Goal: Task Accomplishment & Management: Manage account settings

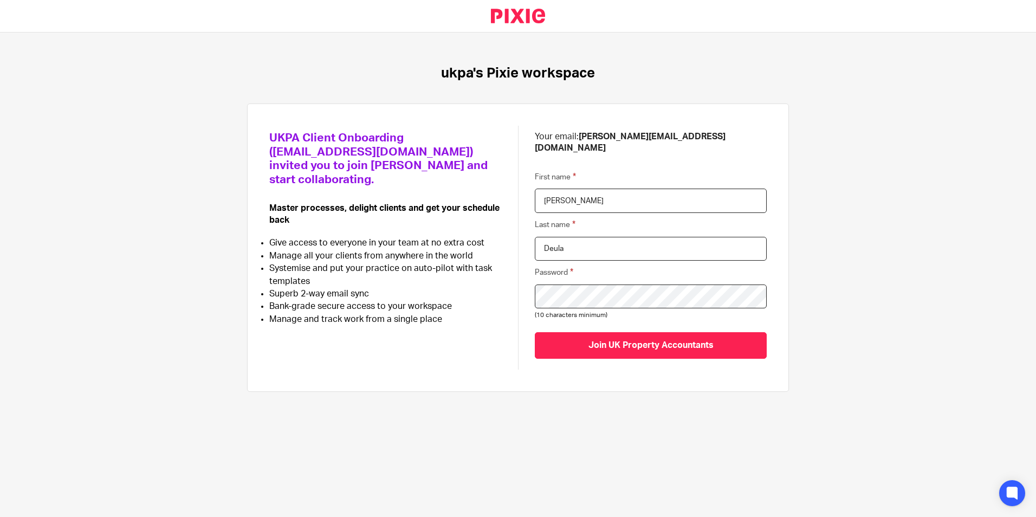
click at [559, 312] on span "(10 characters minimum)" at bounding box center [571, 315] width 73 height 6
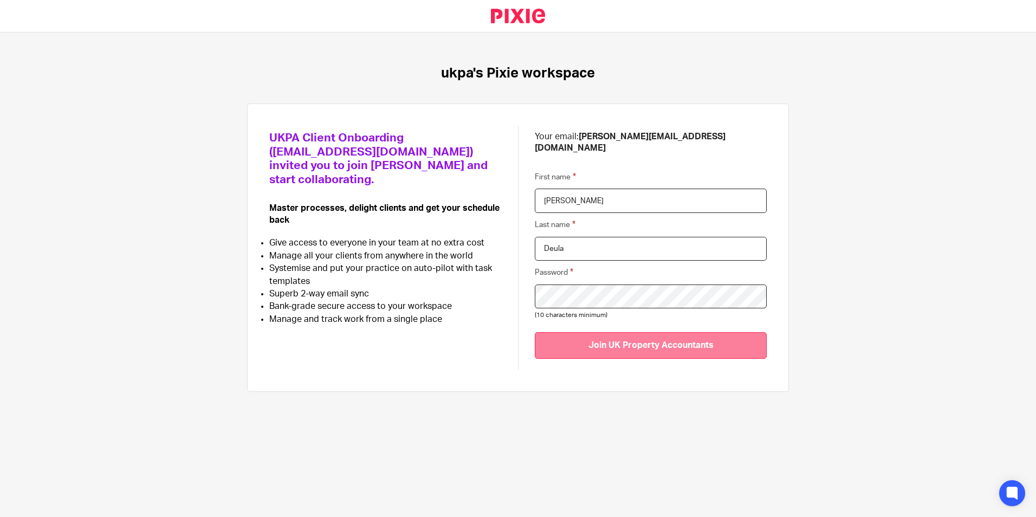
click at [654, 339] on input "Join UK Property Accountants" at bounding box center [651, 345] width 232 height 27
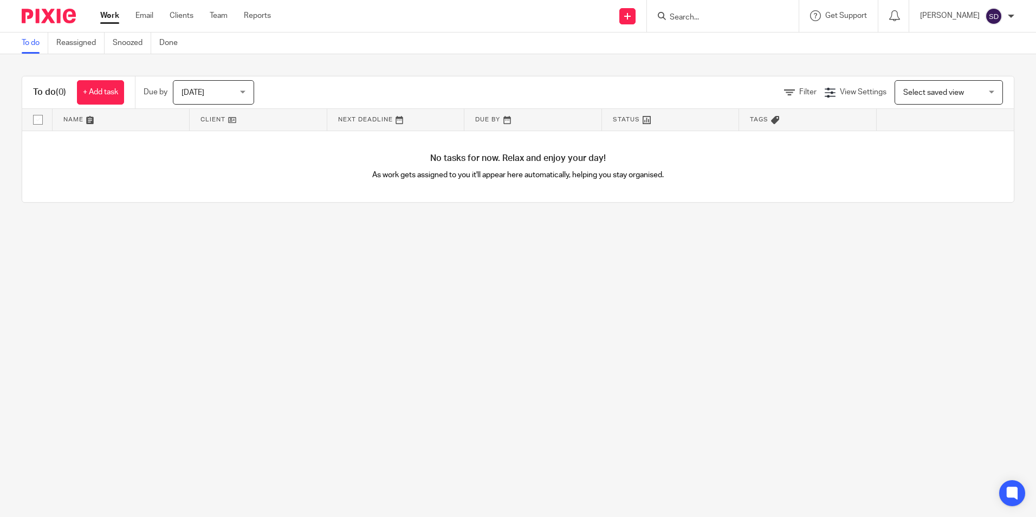
click at [956, 25] on div "[PERSON_NAME] My profile Email integration Logout" at bounding box center [968, 16] width 116 height 32
click at [965, 14] on p "Sadikshya Deula" at bounding box center [950, 15] width 60 height 11
click at [991, 15] on img at bounding box center [994, 16] width 17 height 17
click at [973, 76] on span "Logout" at bounding box center [964, 76] width 24 height 8
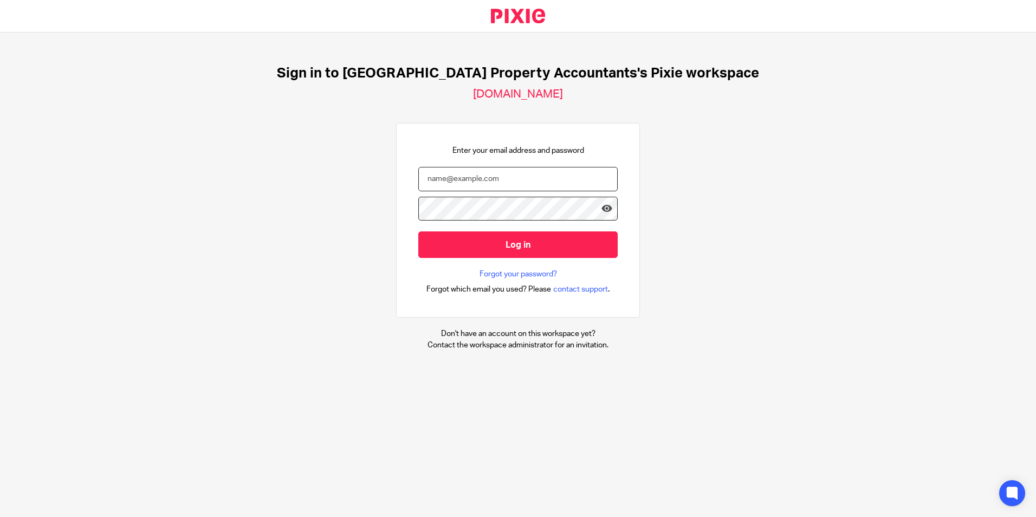
click at [446, 182] on input "email" at bounding box center [518, 179] width 199 height 24
type input "sadikshya@ukpa.co.uk"
click at [434, 179] on input "sadikshya@ukpa.co.uk" at bounding box center [518, 179] width 199 height 24
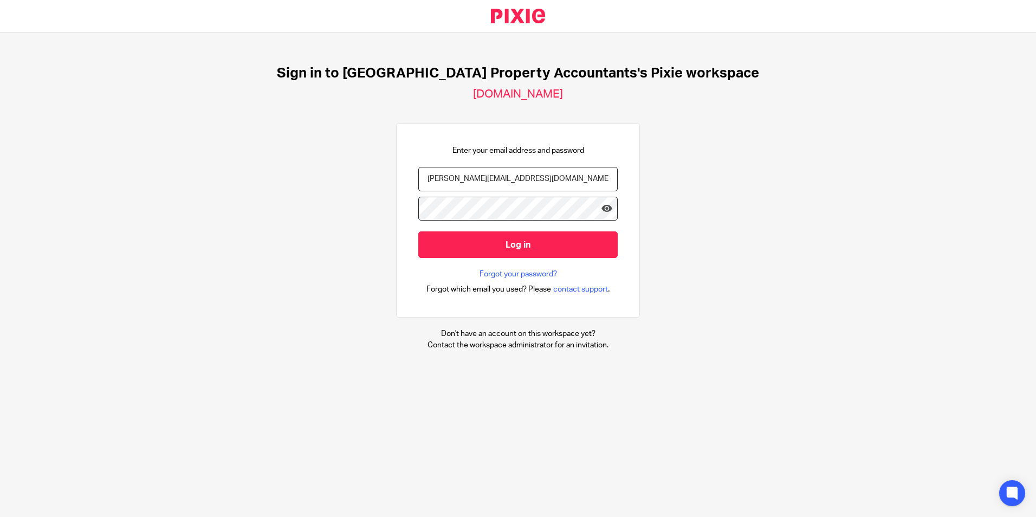
click at [0, 517] on div at bounding box center [0, 517] width 0 height 0
click at [545, 177] on input "[PERSON_NAME][EMAIL_ADDRESS][DOMAIN_NAME]" at bounding box center [518, 179] width 199 height 24
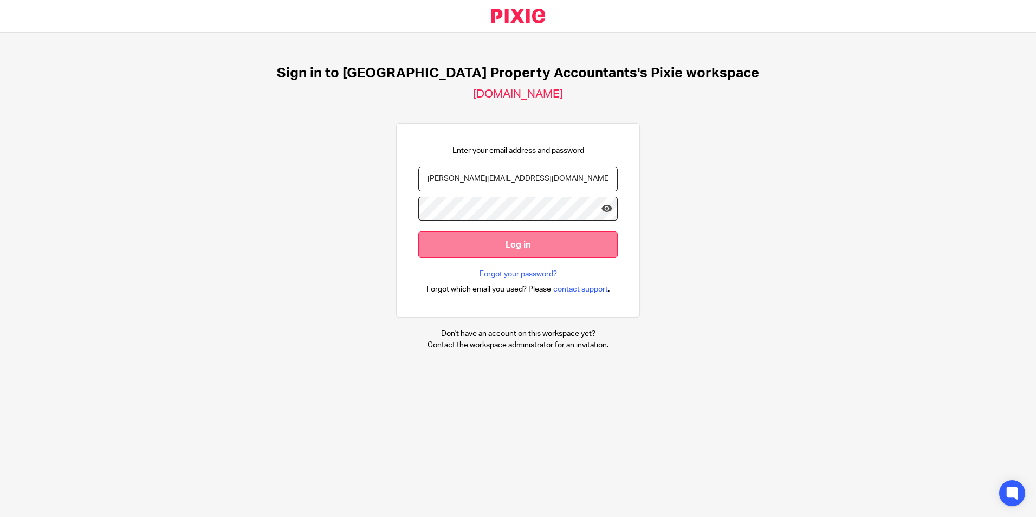
click at [504, 239] on input "Log in" at bounding box center [518, 244] width 199 height 27
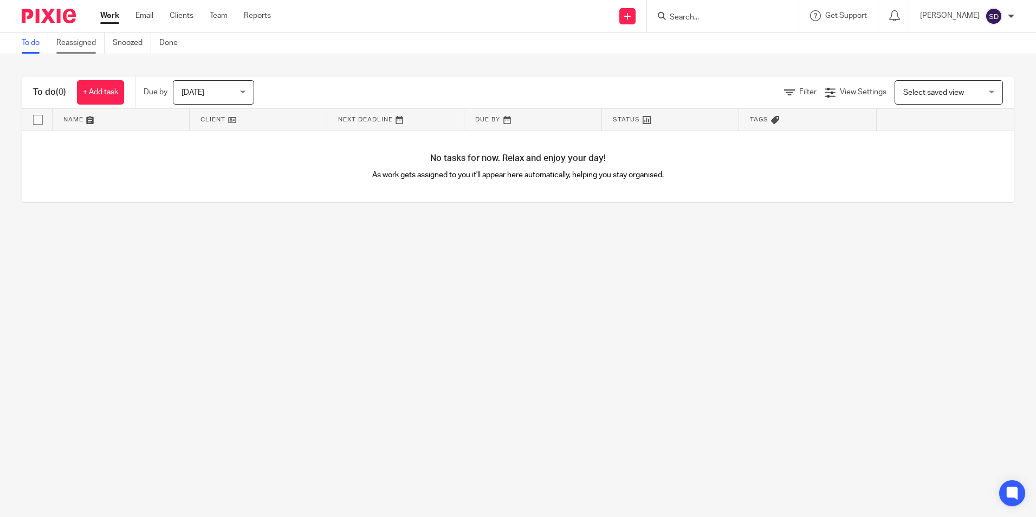
click at [77, 34] on link "Reassigned" at bounding box center [80, 43] width 48 height 21
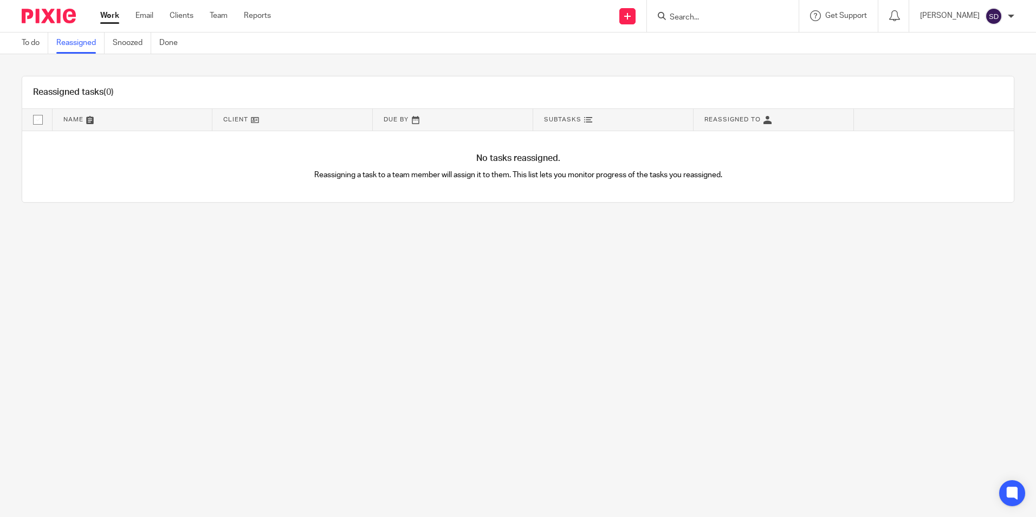
click at [107, 40] on ul "To do Reassigned Snoozed Done" at bounding box center [108, 43] width 172 height 21
click at [116, 40] on link "Snoozed" at bounding box center [132, 43] width 38 height 21
click at [36, 42] on link "To do" at bounding box center [35, 43] width 27 height 21
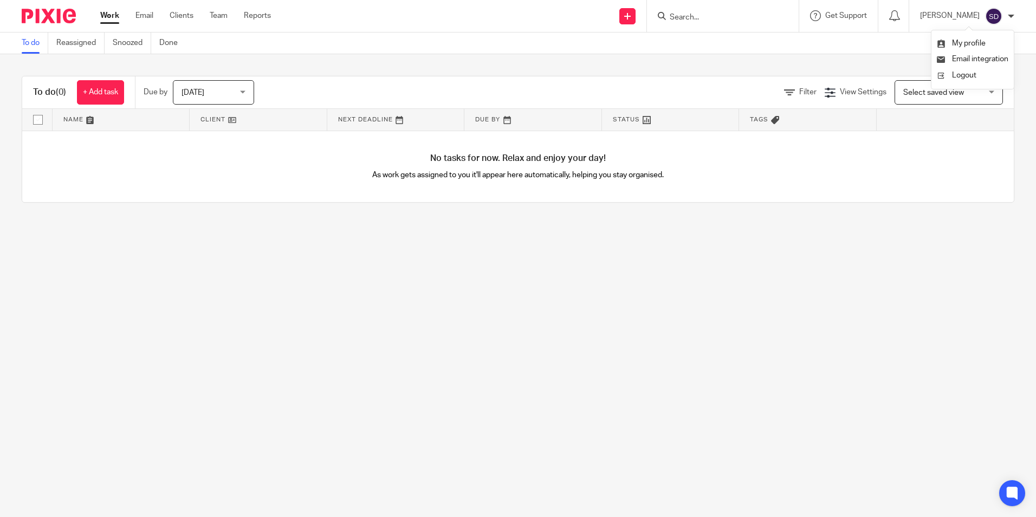
click at [154, 18] on ul "Work Email Clients Team Reports" at bounding box center [193, 15] width 187 height 11
click at [147, 17] on link "Email" at bounding box center [145, 15] width 18 height 11
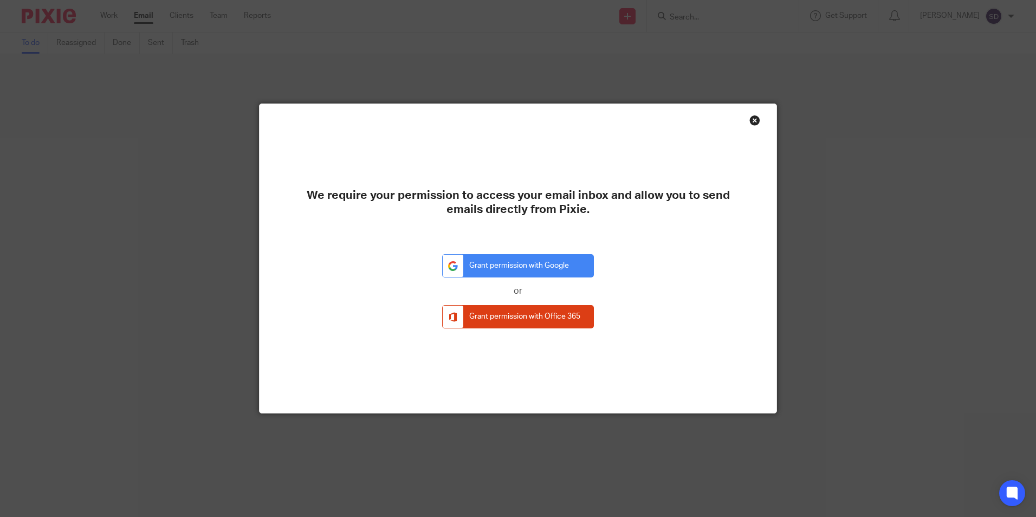
click at [754, 111] on div "We require your permission to access your email inbox and allow you to send ema…" at bounding box center [518, 258] width 517 height 309
click at [754, 119] on div "Close this dialog window" at bounding box center [755, 120] width 11 height 11
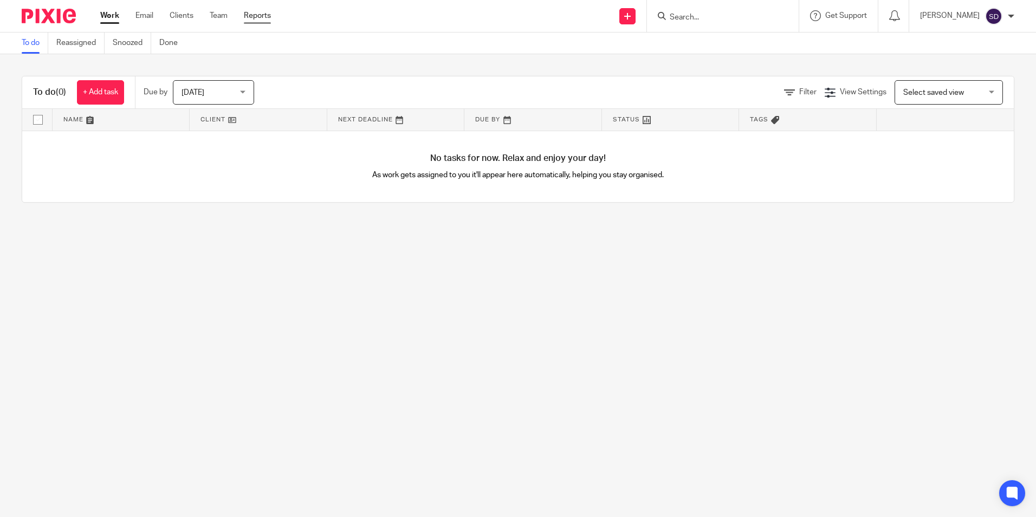
click at [255, 18] on link "Reports" at bounding box center [257, 15] width 27 height 11
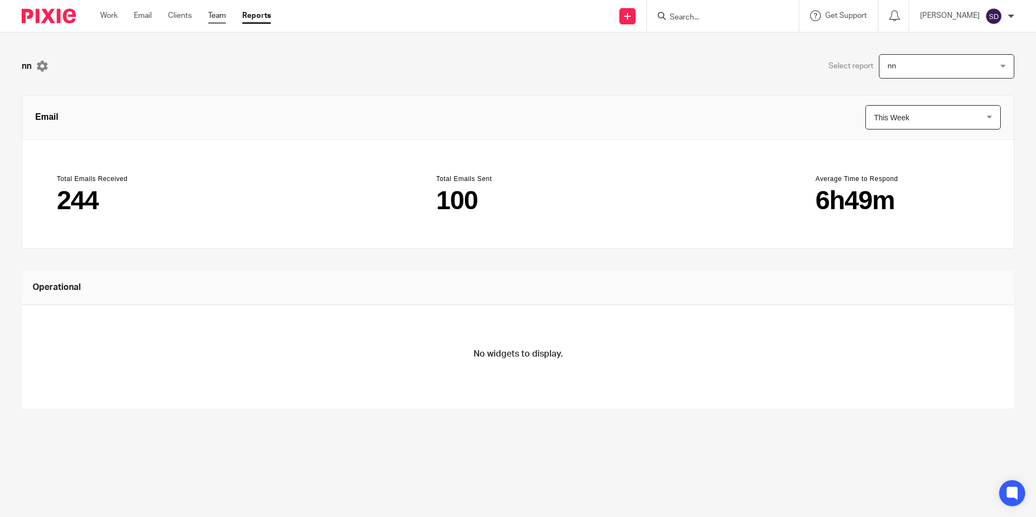
click at [212, 18] on link "Team" at bounding box center [217, 15] width 18 height 11
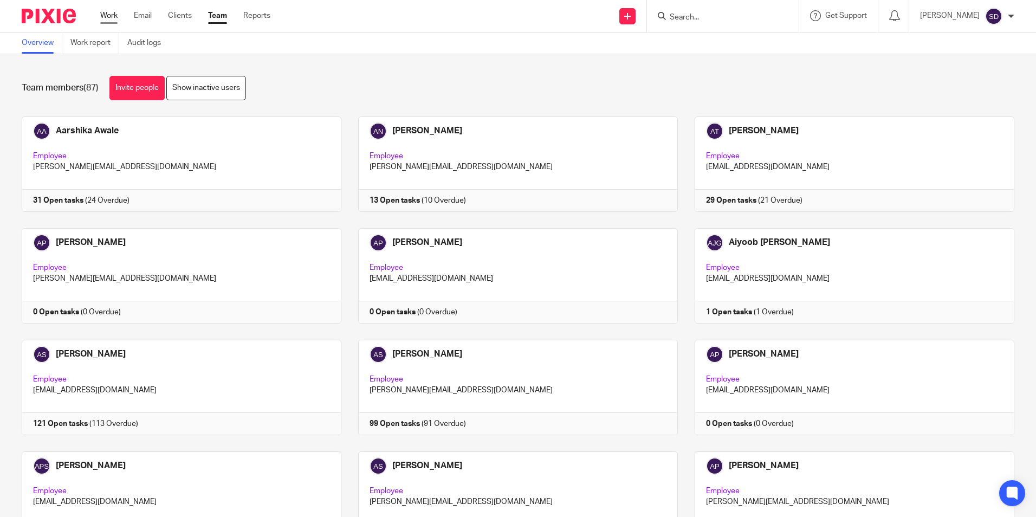
click at [106, 21] on link "Work" at bounding box center [108, 15] width 17 height 11
